Goal: Navigation & Orientation: Find specific page/section

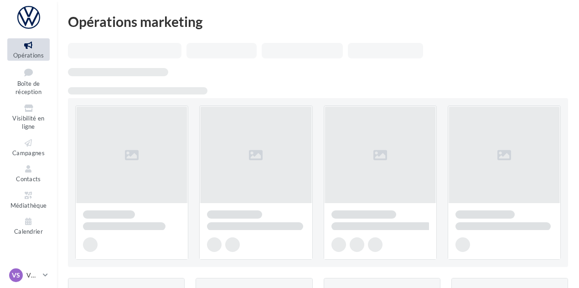
click at [0, 89] on div "Opérations Boîte de réception Visibilité en ligne Campagnes Contacts Médiathèqu…" at bounding box center [28, 138] width 56 height 206
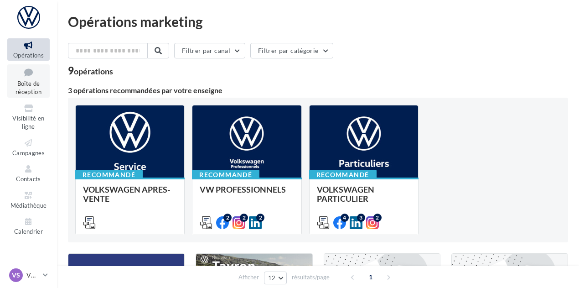
click at [16, 84] on span "Boîte de réception" at bounding box center [29, 88] width 26 height 16
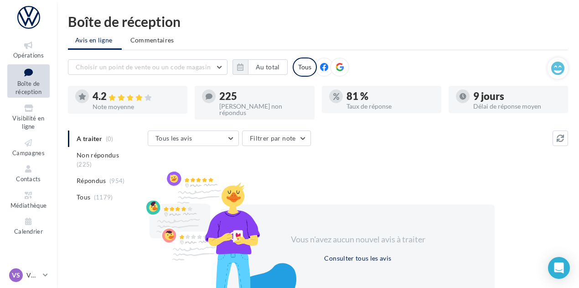
click at [34, 265] on nav "Opérations Boîte de réception Visibilité en ligne Campagnes Contacts Médiathèqu…" at bounding box center [28, 144] width 57 height 288
click at [35, 268] on link "VS VW St-Fons vw-stf-gru" at bounding box center [28, 274] width 42 height 17
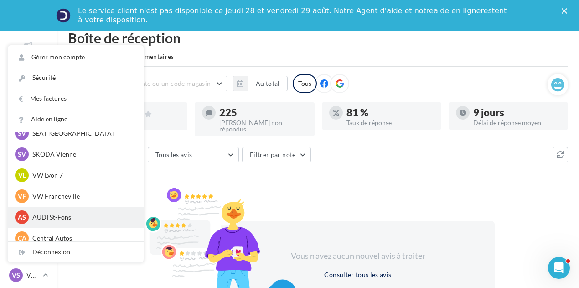
scroll to position [91, 0]
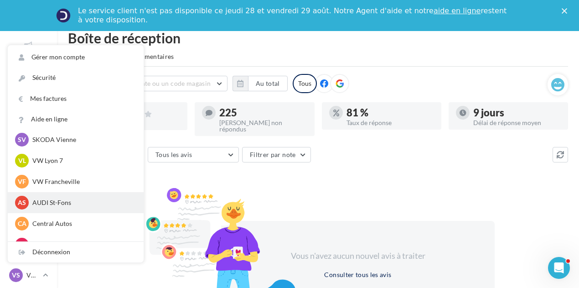
click at [75, 203] on p "AUDI St-Fons" at bounding box center [82, 202] width 100 height 9
